Goal: Task Accomplishment & Management: Manage account settings

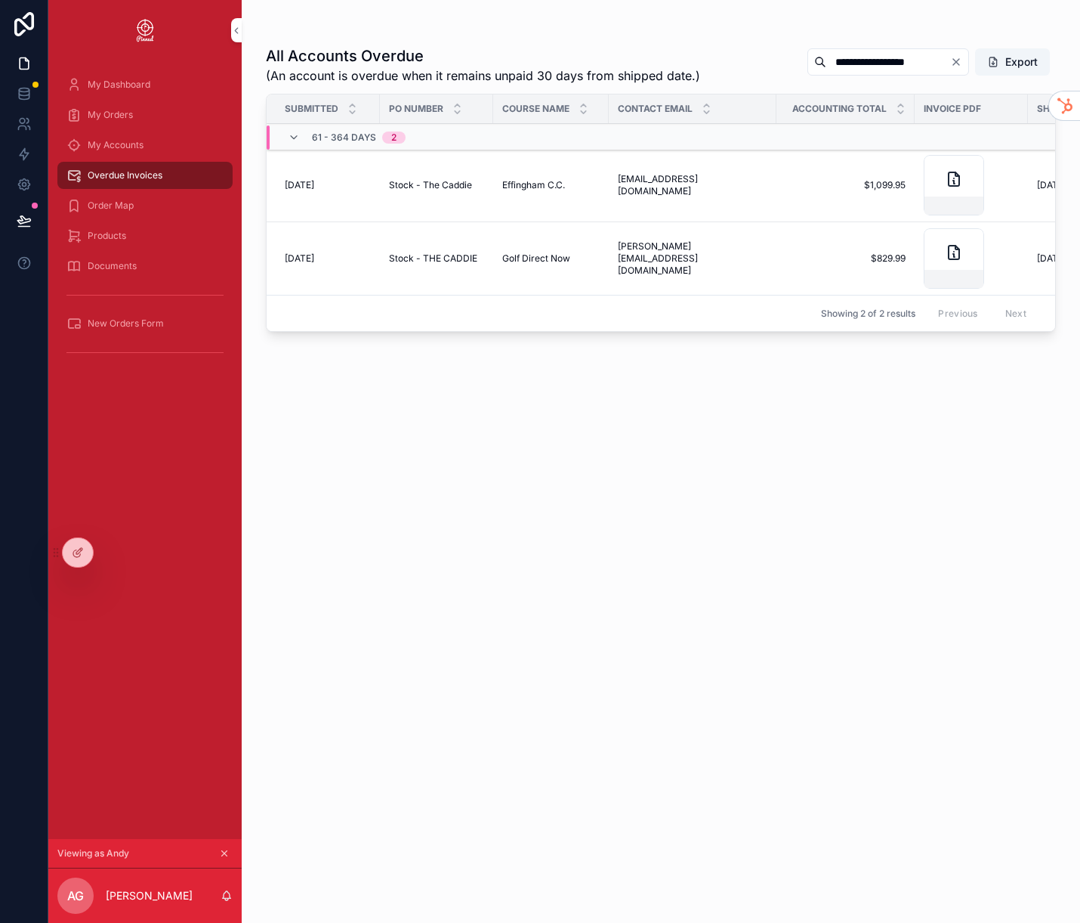
click at [221, 461] on icon "scrollable content" at bounding box center [224, 853] width 11 height 11
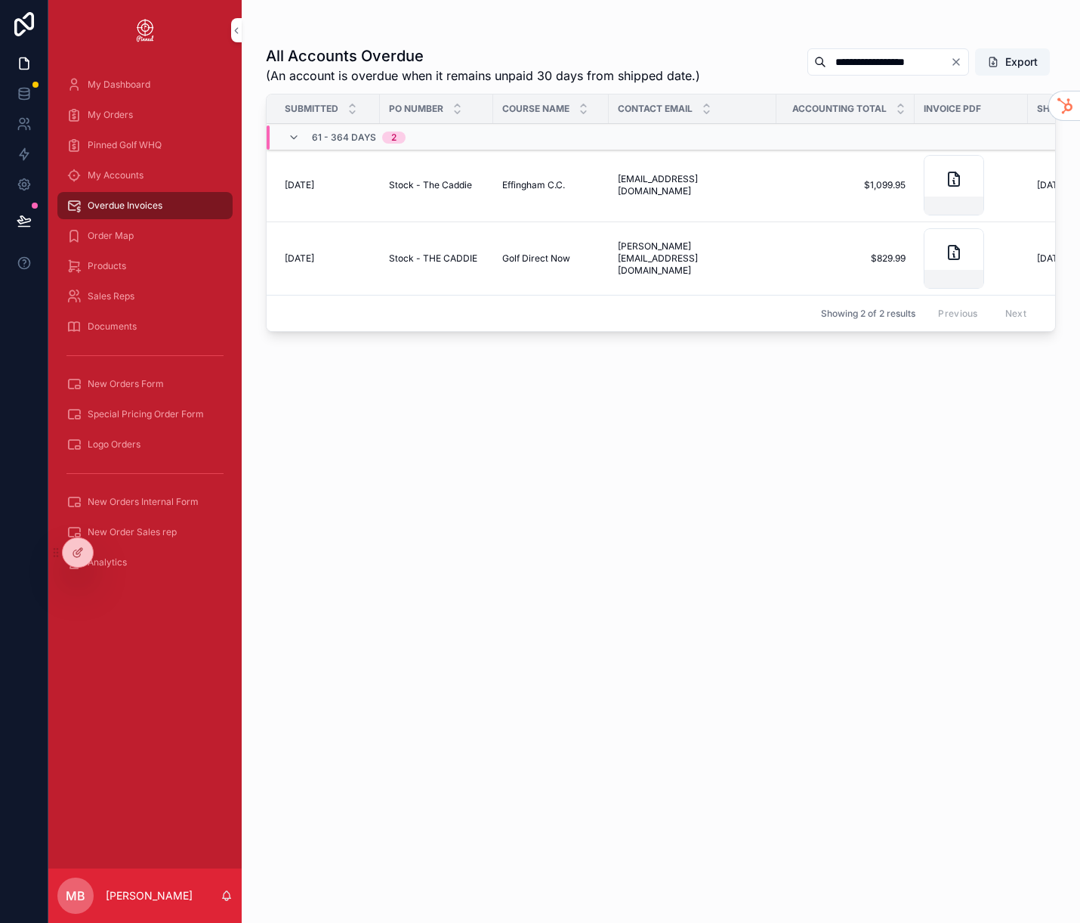
click at [0, 0] on icon at bounding box center [0, 0] width 0 height 0
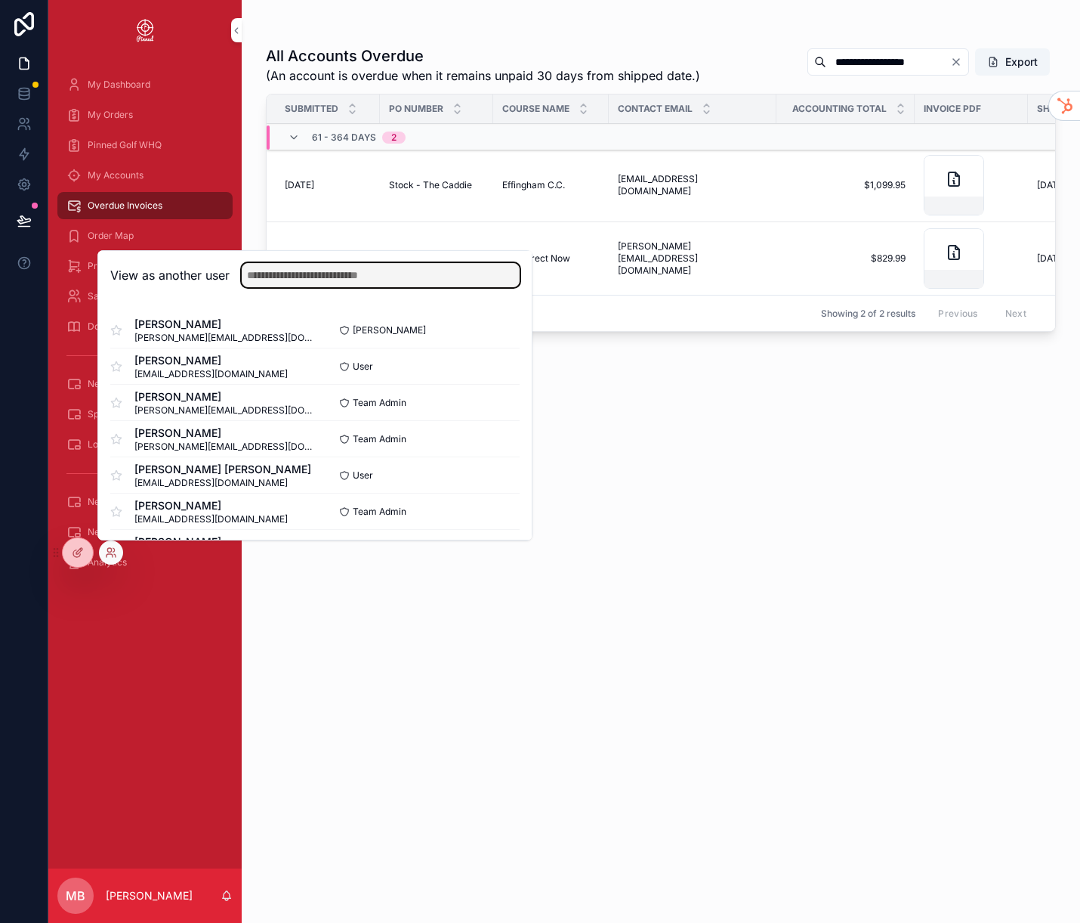
click at [294, 282] on input "text" at bounding box center [381, 275] width 278 height 24
type input "*"
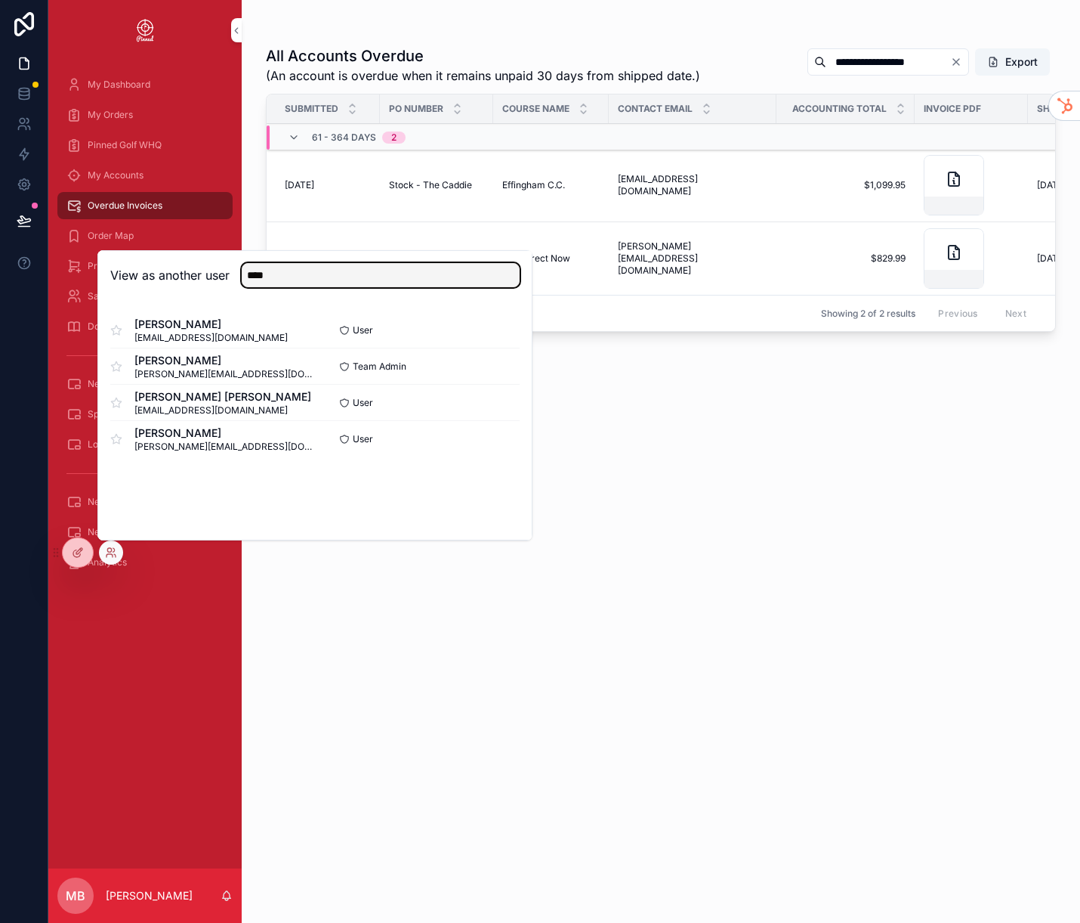
type input "****"
click at [0, 0] on button "Select" at bounding box center [0, 0] width 0 height 0
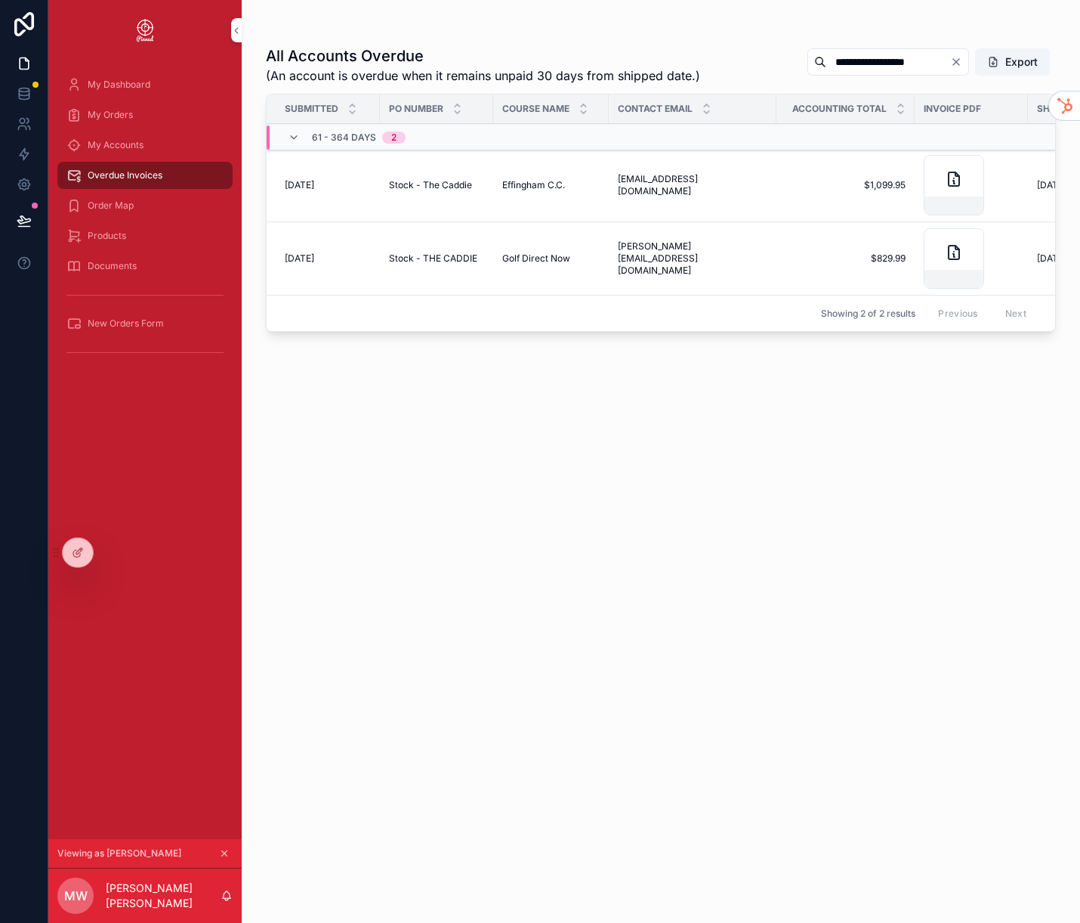
click at [901, 67] on input "**********" at bounding box center [889, 61] width 124 height 21
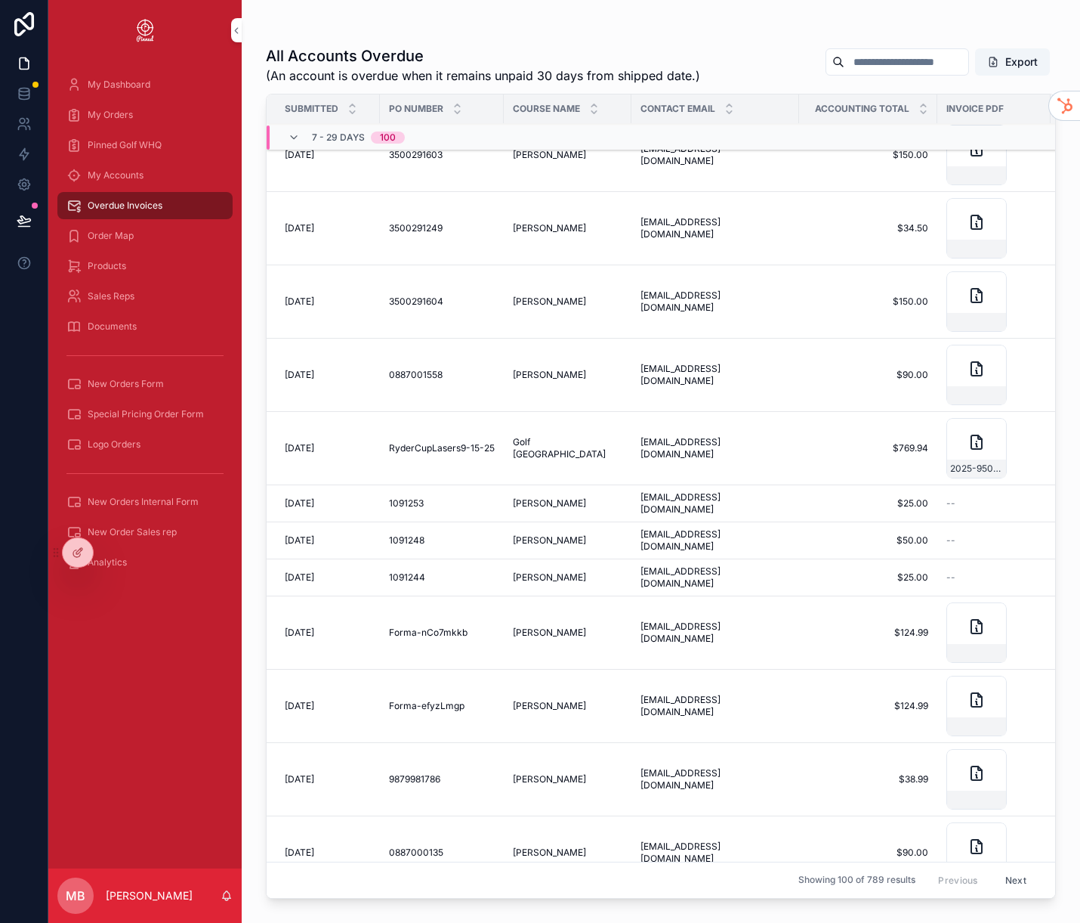
scroll to position [3668, 0]
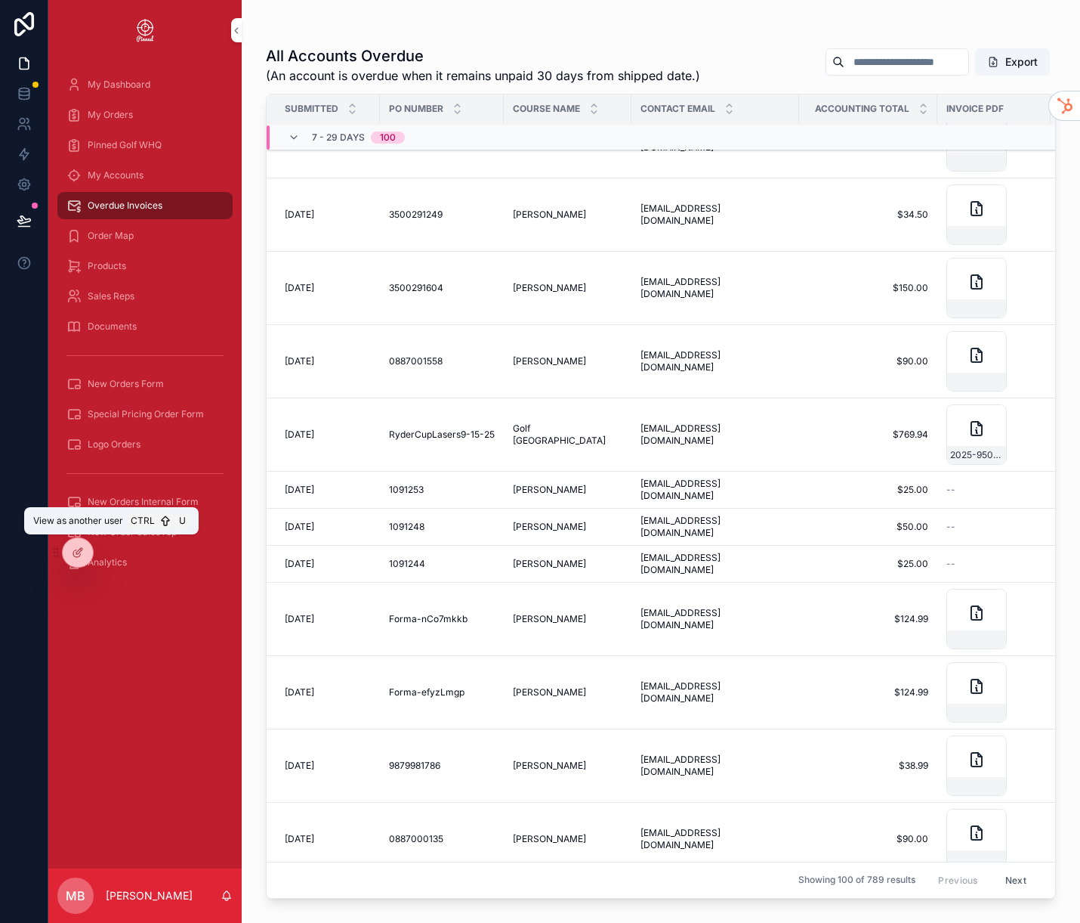
click at [0, 0] on icon at bounding box center [0, 0] width 0 height 0
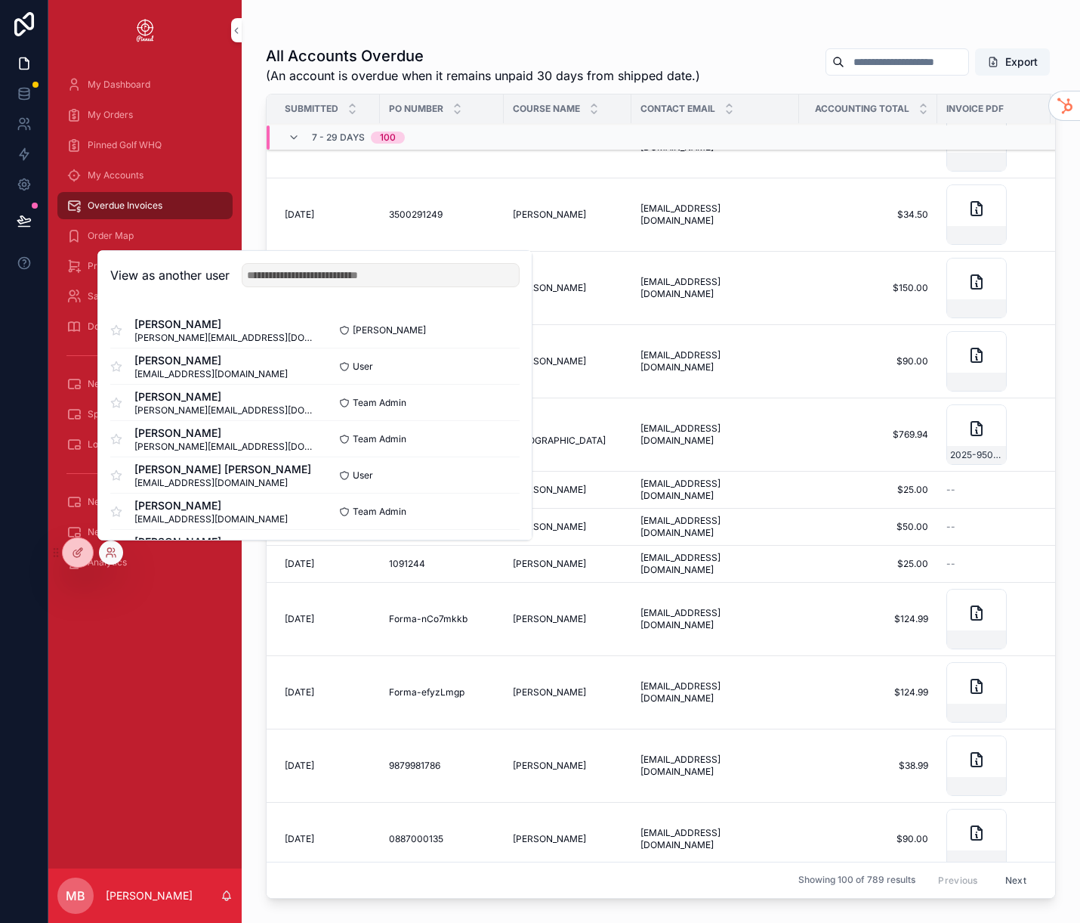
click at [0, 0] on button "Select" at bounding box center [0, 0] width 0 height 0
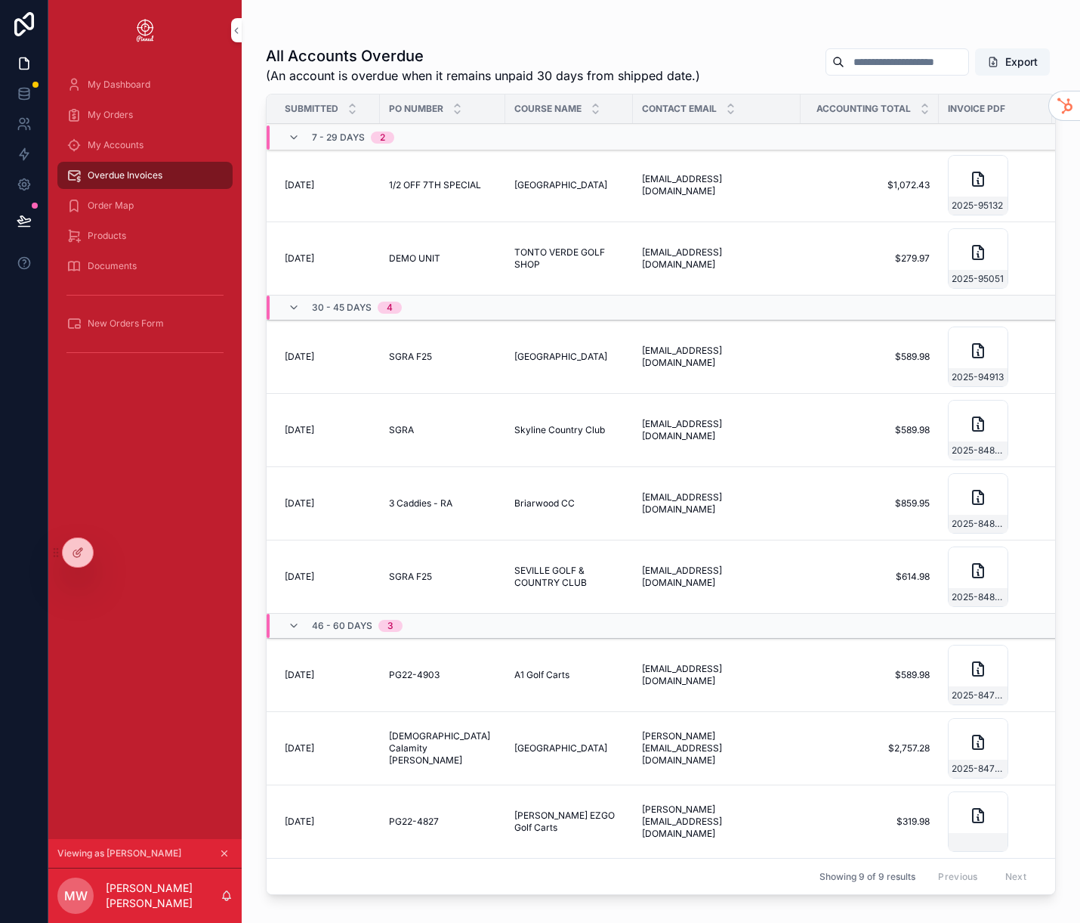
scroll to position [8, 0]
